Goal: Book appointment/travel/reservation

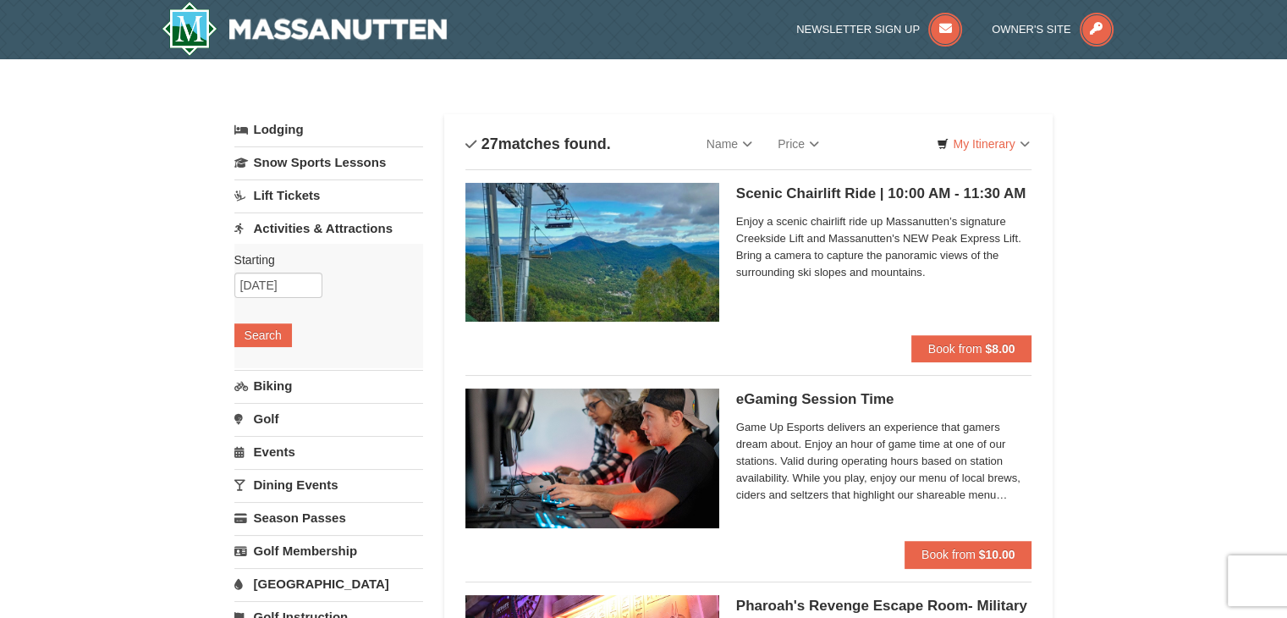
click at [860, 177] on div "Scenic Chairlift Ride | 10:00 AM - 11:30 AM Massanutten Scenic Chairlift Rides …" at bounding box center [749, 258] width 567 height 179
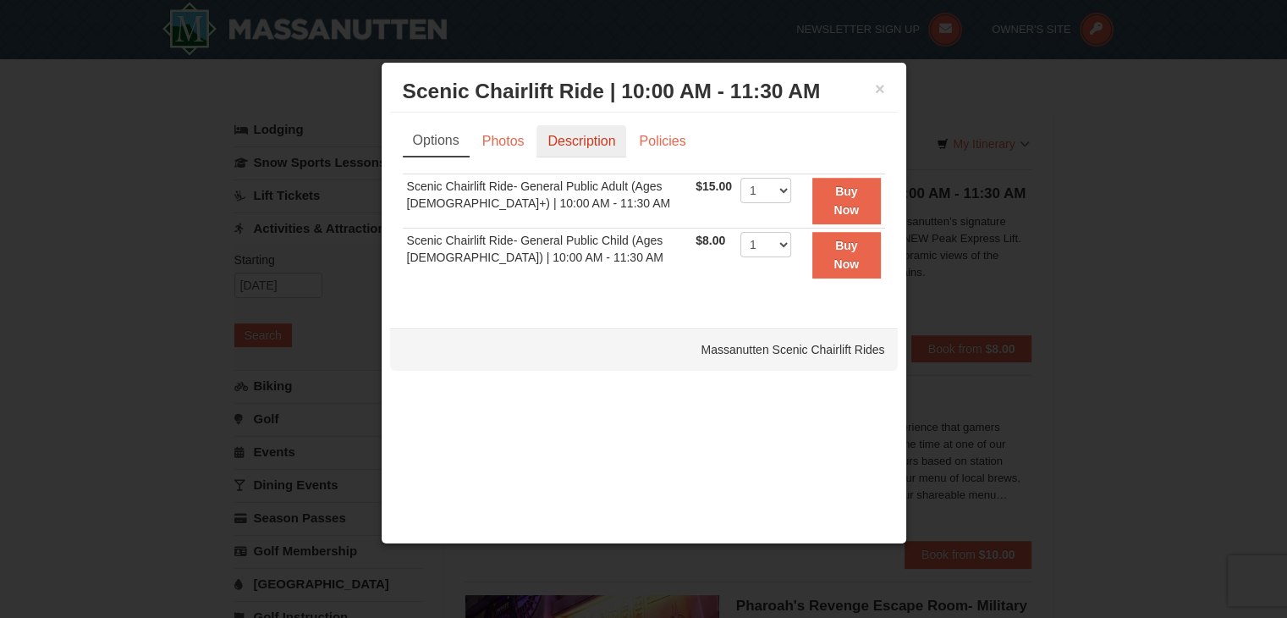
click at [580, 152] on link "Description" at bounding box center [582, 141] width 90 height 32
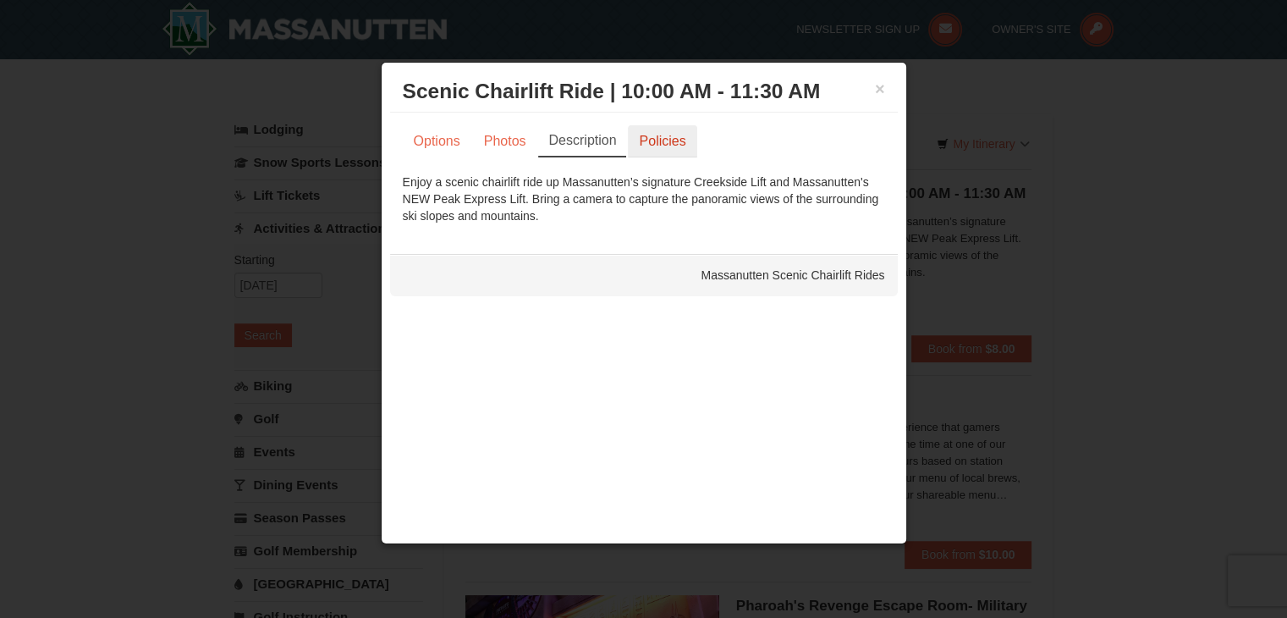
click at [665, 141] on link "Policies" at bounding box center [662, 141] width 69 height 32
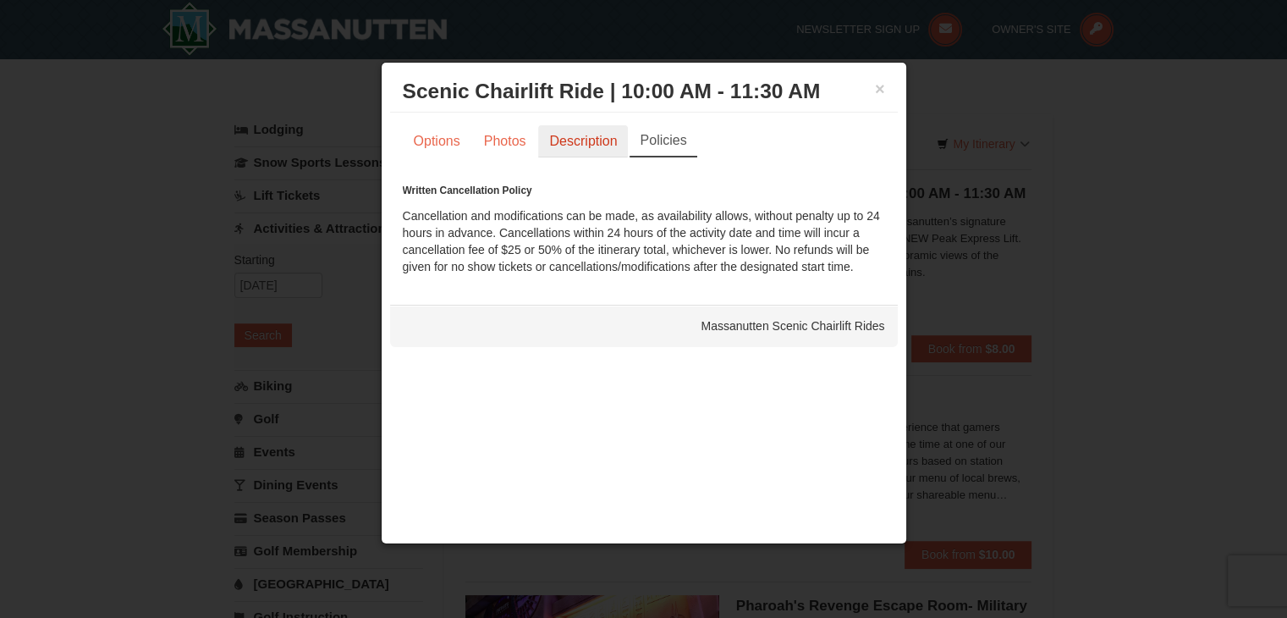
click at [603, 139] on link "Description" at bounding box center [583, 141] width 90 height 32
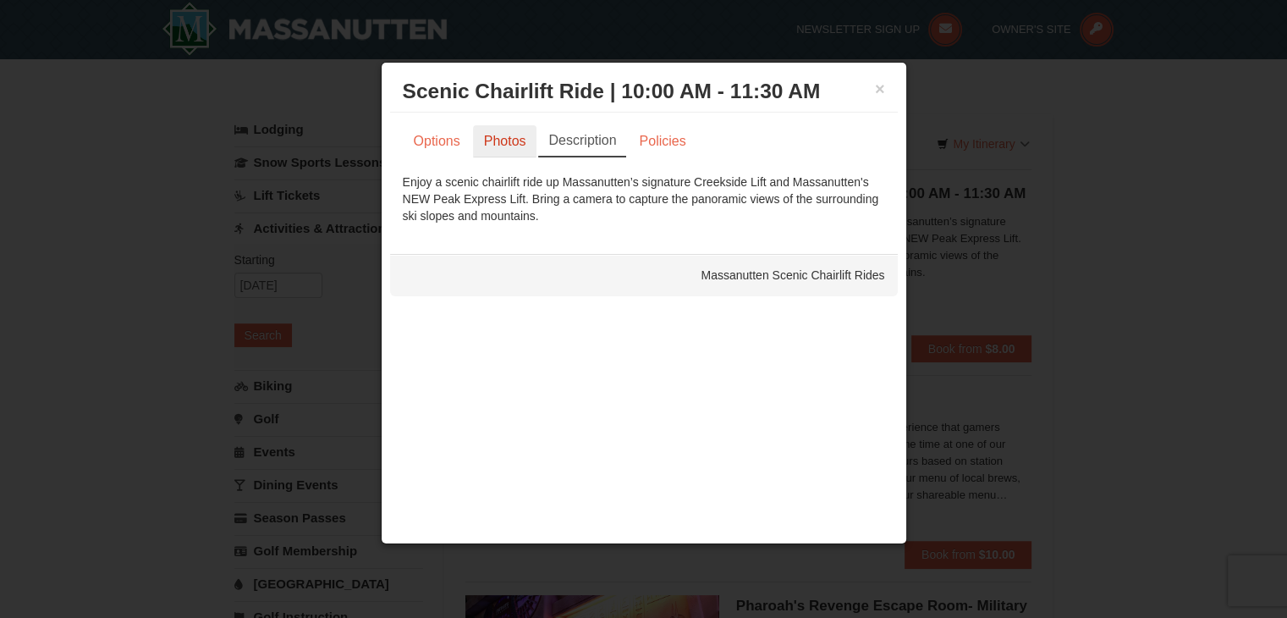
click at [516, 132] on link "Photos" at bounding box center [505, 141] width 64 height 32
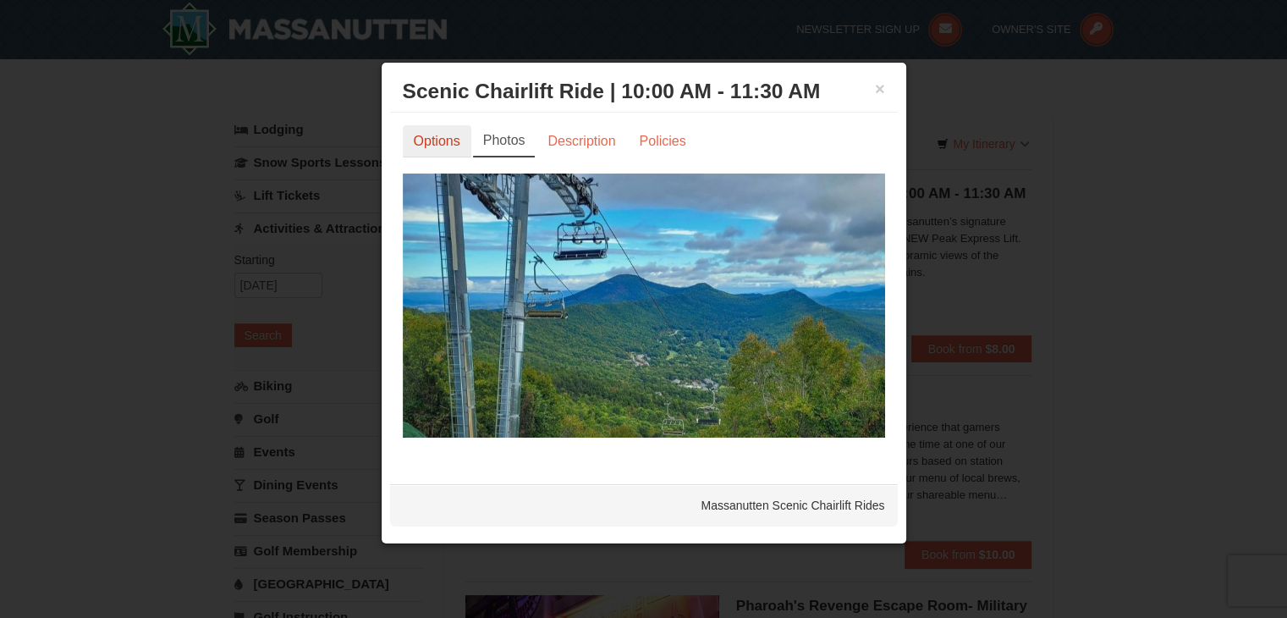
click at [450, 138] on link "Options" at bounding box center [437, 141] width 69 height 32
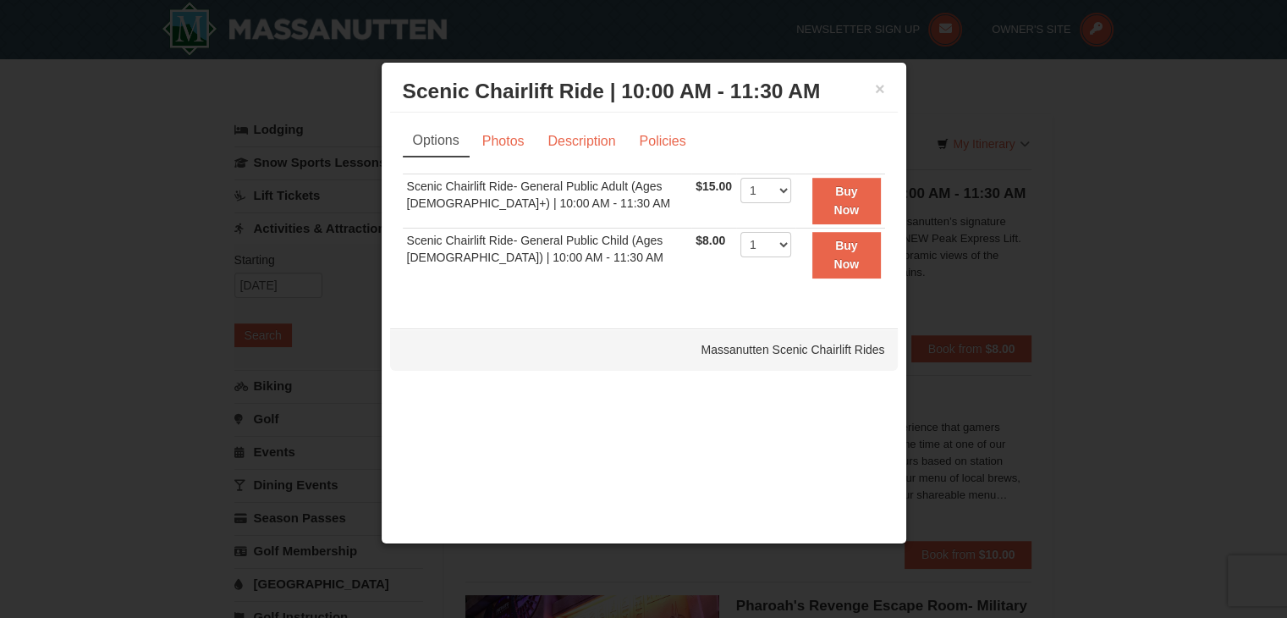
click at [1202, 310] on div at bounding box center [643, 309] width 1287 height 618
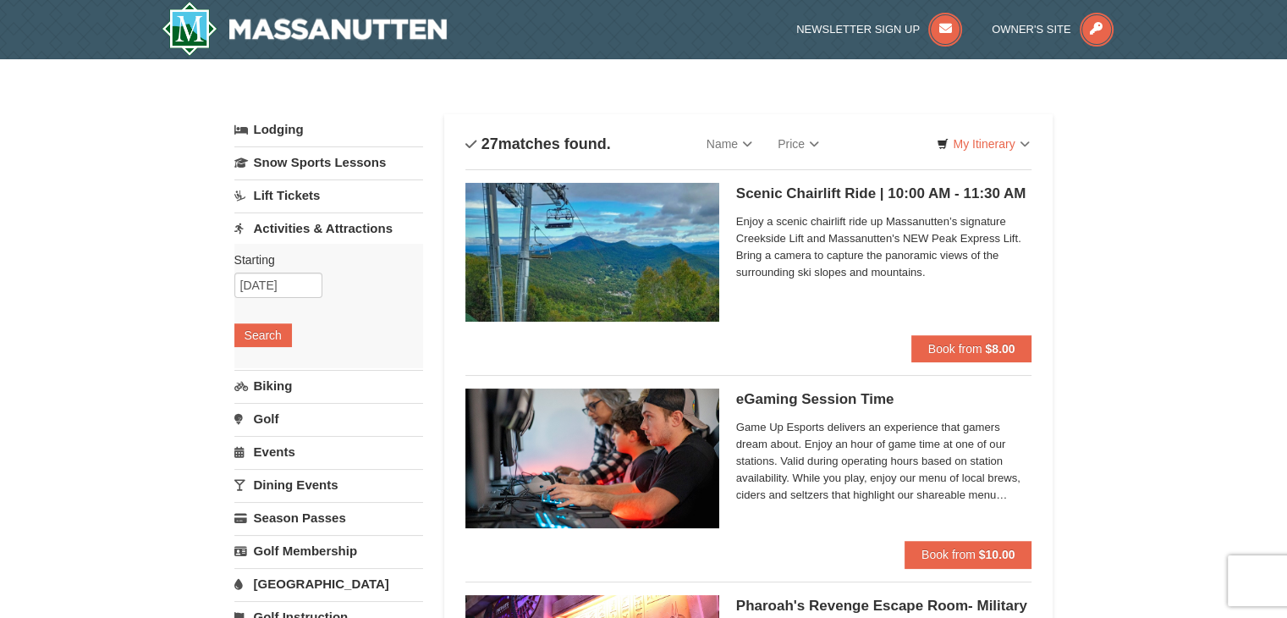
click at [669, 249] on img at bounding box center [593, 252] width 254 height 139
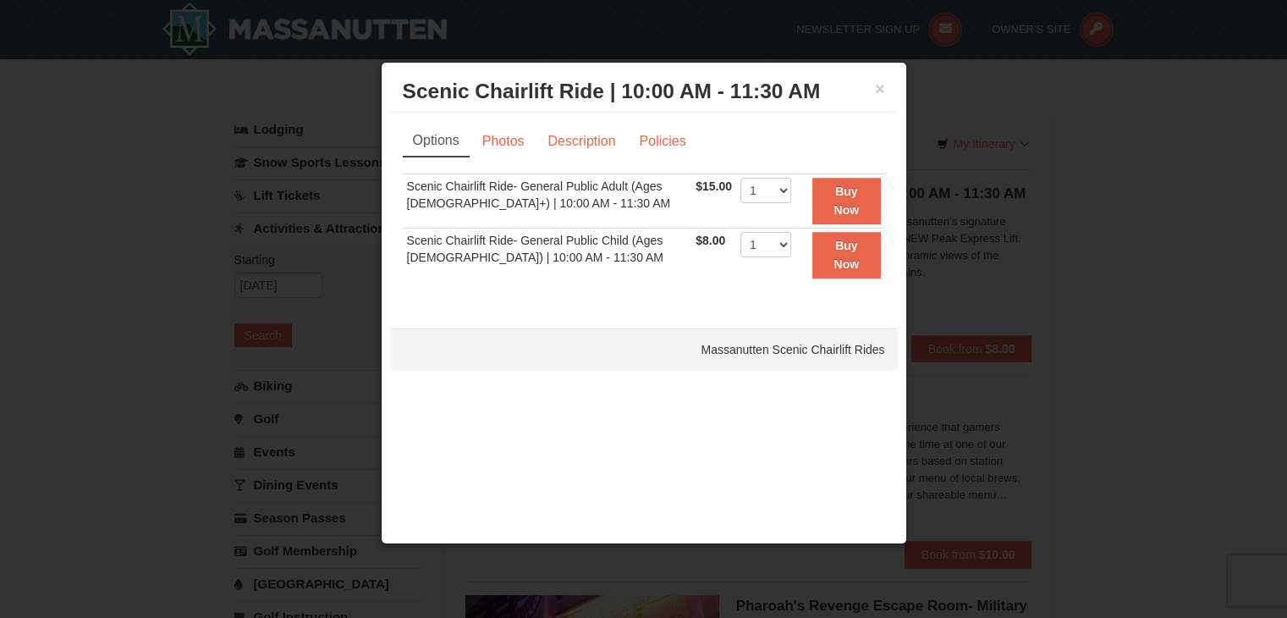
click at [882, 101] on h3 "Scenic Chairlift Ride | 10:00 AM - 11:30 AM Massanutten Scenic Chairlift Rides" at bounding box center [644, 91] width 482 height 25
click at [885, 73] on div "× Scenic Chairlift Ride | 10:00 AM - 11:30 AM Massanutten Scenic Chairlift Rides" at bounding box center [644, 91] width 508 height 41
click at [880, 92] on button "×" at bounding box center [880, 88] width 10 height 17
